Goal: Navigation & Orientation: Find specific page/section

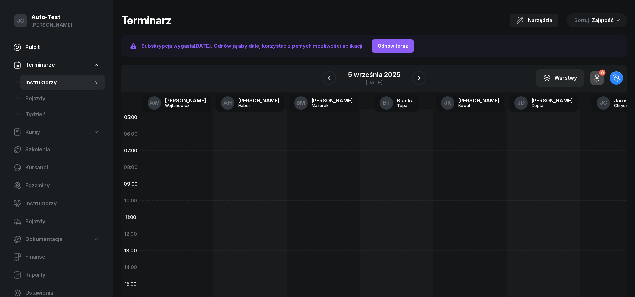
click at [25, 46] on link "Pulpit" at bounding box center [56, 47] width 97 height 16
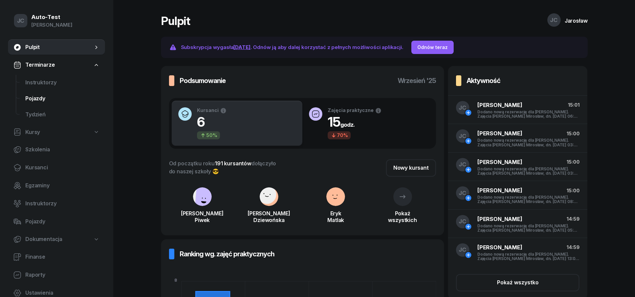
click at [56, 91] on link "Pojazdy" at bounding box center [62, 99] width 85 height 16
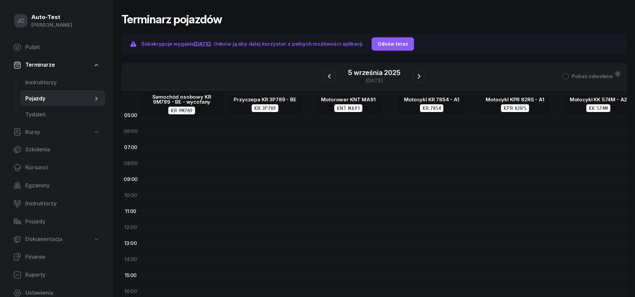
click at [271, 155] on div at bounding box center [264, 267] width 83 height 320
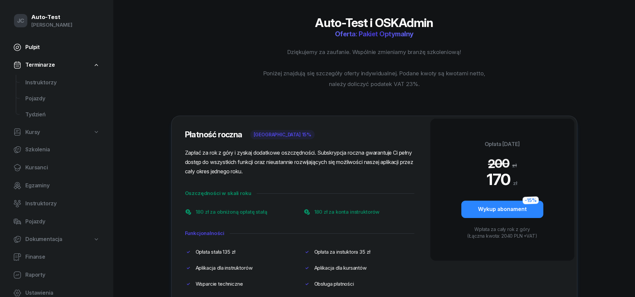
click at [48, 47] on span "Pulpit" at bounding box center [62, 47] width 74 height 9
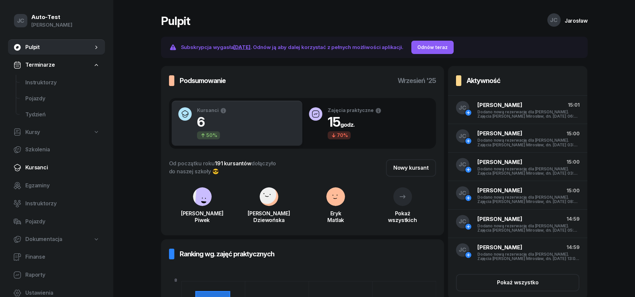
click at [56, 169] on span "Kursanci" at bounding box center [62, 167] width 74 height 9
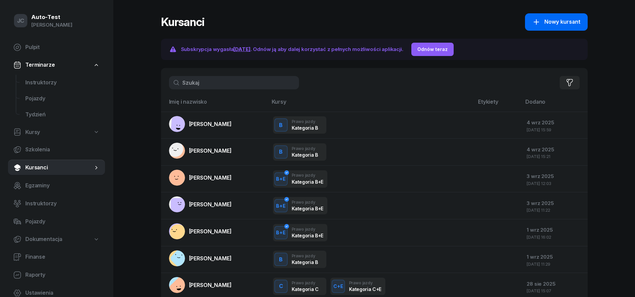
click at [555, 20] on span "Nowy kursant" at bounding box center [563, 22] width 36 height 9
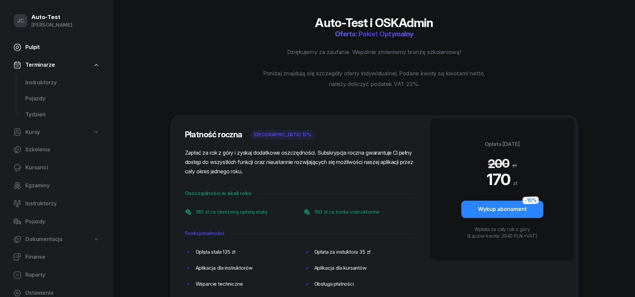
click at [27, 50] on span "Pulpit" at bounding box center [62, 47] width 74 height 9
